Goal: Find specific page/section: Find specific page/section

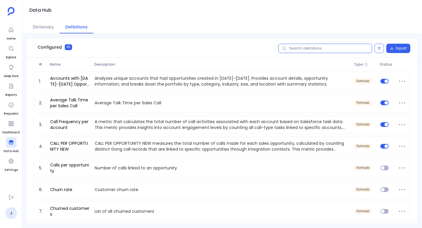
click at [294, 47] on input "text" at bounding box center [325, 48] width 94 height 9
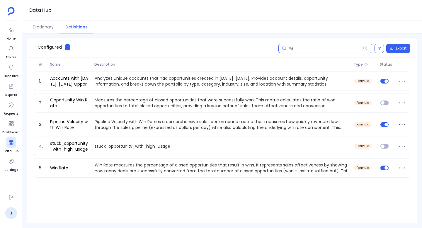
type input "w"
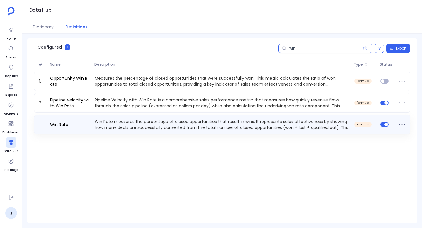
type input "win"
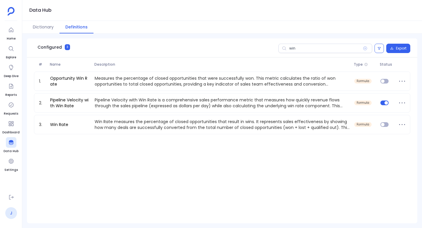
click at [12, 214] on link "J" at bounding box center [11, 213] width 12 height 12
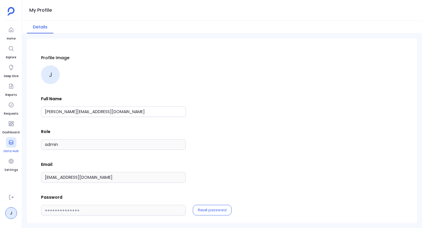
click at [10, 148] on link "Data Hub" at bounding box center [11, 145] width 15 height 16
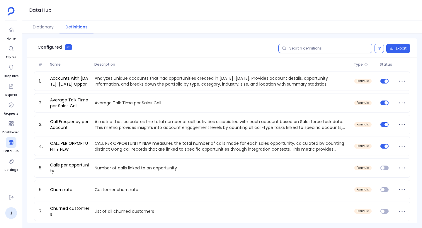
click at [312, 49] on input "text" at bounding box center [325, 48] width 94 height 9
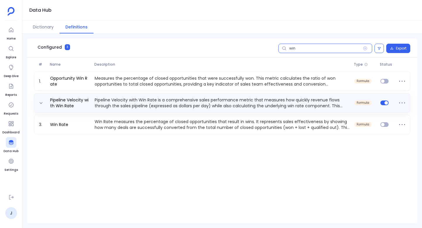
type input "win"
